Goal: Browse casually: Explore the website without a specific task or goal

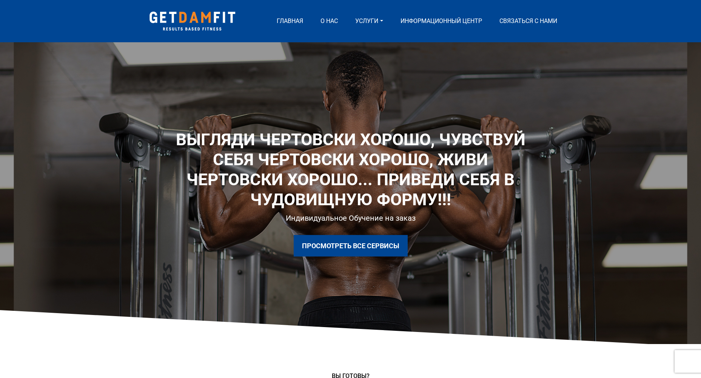
drag, startPoint x: 379, startPoint y: 168, endPoint x: 344, endPoint y: 165, distance: 35.2
click at [312, 165] on h1 "Выгляди чертовски хорошо, чувствуй себя чертовски хорошо, живи чертовски хорошо…" at bounding box center [351, 170] width 363 height 80
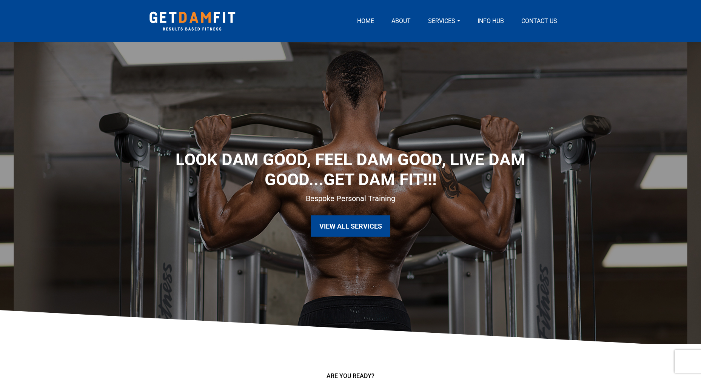
drag, startPoint x: 486, startPoint y: 144, endPoint x: 475, endPoint y: 147, distance: 10.7
click at [403, 158] on h1 "Look DAM Good, Feel Dam Good, Live DAM Good...GET DAM FIT!!!" at bounding box center [351, 170] width 363 height 40
click at [438, 188] on h1 "Look DAM Good, Feel Dam Good, Live DAM Good...GET DAM FIT!!!" at bounding box center [351, 170] width 363 height 40
drag, startPoint x: 405, startPoint y: 158, endPoint x: 393, endPoint y: 157, distance: 12.5
click at [364, 155] on h1 "Look DAM Good, Feel Dam Good, Live DAM Good...GET DAM FIT!!!" at bounding box center [351, 170] width 363 height 40
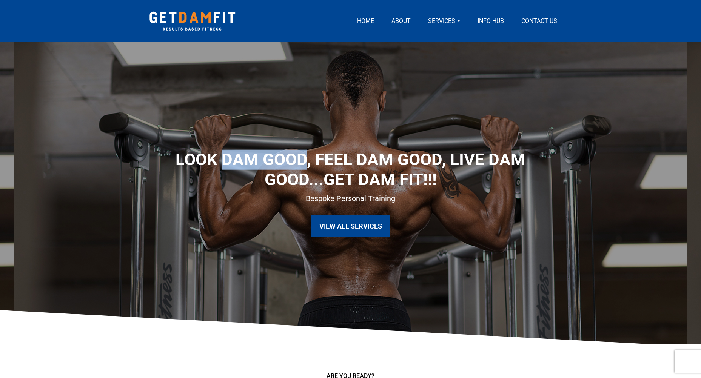
drag, startPoint x: 226, startPoint y: 161, endPoint x: 306, endPoint y: 156, distance: 80.6
click at [306, 156] on h1 "Look DAM Good, Feel Dam Good, Live DAM Good...GET DAM FIT!!!" at bounding box center [351, 170] width 363 height 40
click at [347, 127] on div "Look DAM Good, Feel Dam Good, Live DAM Good...GET DAM FIT!!! Bespoke Personal T…" at bounding box center [350, 193] width 701 height 302
click at [312, 162] on h1 "Look DAM Good, Feel Dam Good, Live DAM Good...GET DAM FIT!!!" at bounding box center [351, 170] width 363 height 40
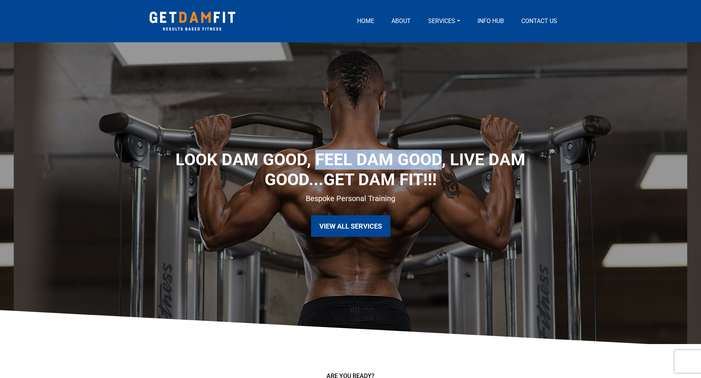
drag, startPoint x: 317, startPoint y: 159, endPoint x: 438, endPoint y: 156, distance: 120.9
click at [438, 156] on h1 "Look DAM Good, Feel Dam Good, Live DAM Good...GET DAM FIT!!!" at bounding box center [351, 170] width 363 height 40
copy h1 "Feel Dam Good"
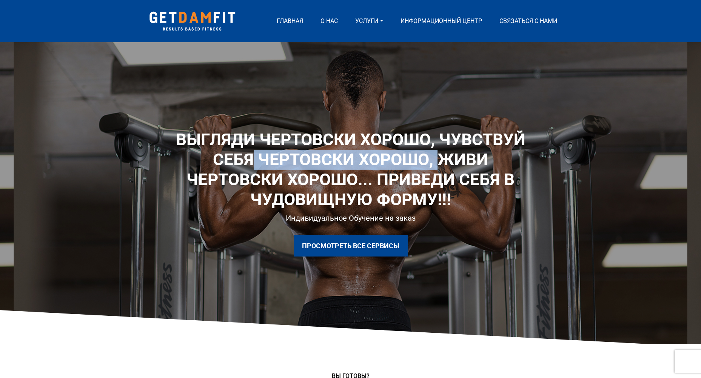
drag, startPoint x: 254, startPoint y: 157, endPoint x: 436, endPoint y: 154, distance: 182.1
click at [436, 154] on h1 "Выгляди чертовски хорошо, чувствуй себя чертовски хорошо, живи чертовски хорошо…" at bounding box center [351, 170] width 363 height 80
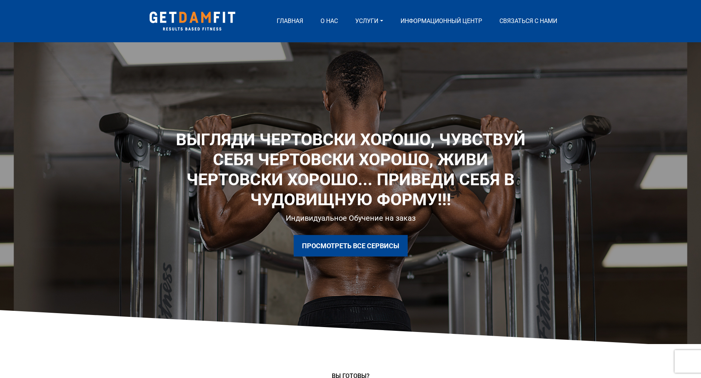
drag, startPoint x: 512, startPoint y: 172, endPoint x: 497, endPoint y: 174, distance: 14.5
click at [511, 172] on h1 "Выгляди чертовски хорошо, чувствуй себя чертовски хорошо, живи чертовски хорошо…" at bounding box center [351, 170] width 363 height 80
drag, startPoint x: 482, startPoint y: 174, endPoint x: 432, endPoint y: 172, distance: 50.6
drag, startPoint x: 432, startPoint y: 172, endPoint x: 427, endPoint y: 173, distance: 4.7
click at [432, 172] on h1 "Выгляди чертовски хорошо, чувствуй себя чертовски хорошо, живи чертовски хорошо…" at bounding box center [351, 170] width 363 height 80
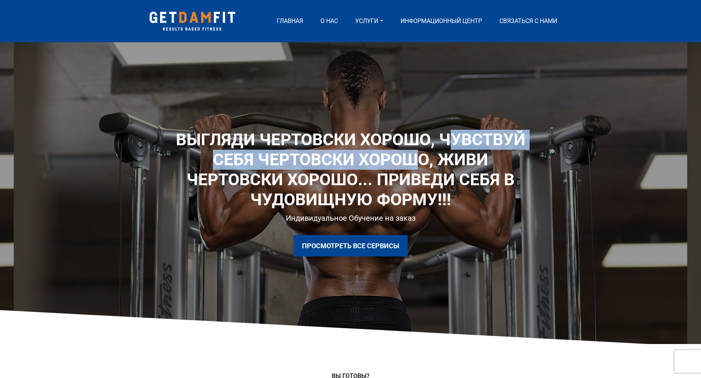
drag, startPoint x: 460, startPoint y: 135, endPoint x: 425, endPoint y: 156, distance: 40.6
click at [423, 156] on h1 "Выгляди чертовски хорошо, чувствуй себя чертовски хорошо, живи чертовски хорошо…" at bounding box center [351, 170] width 363 height 80
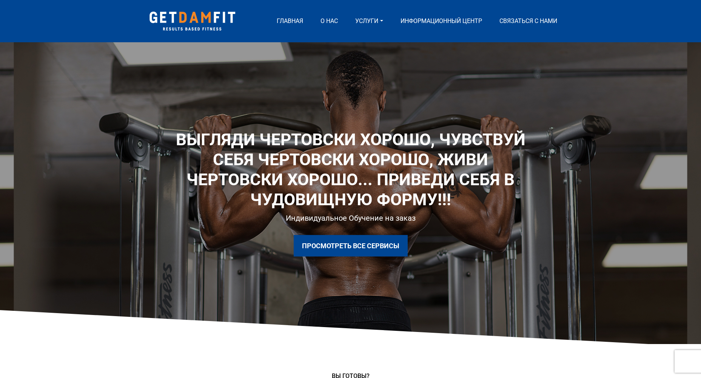
click at [343, 101] on div "Выгляди чертовски хорошо, чувствуй себя чертовски хорошо, живи чертовски хорошо…" at bounding box center [350, 193] width 701 height 302
